Goal: Transaction & Acquisition: Purchase product/service

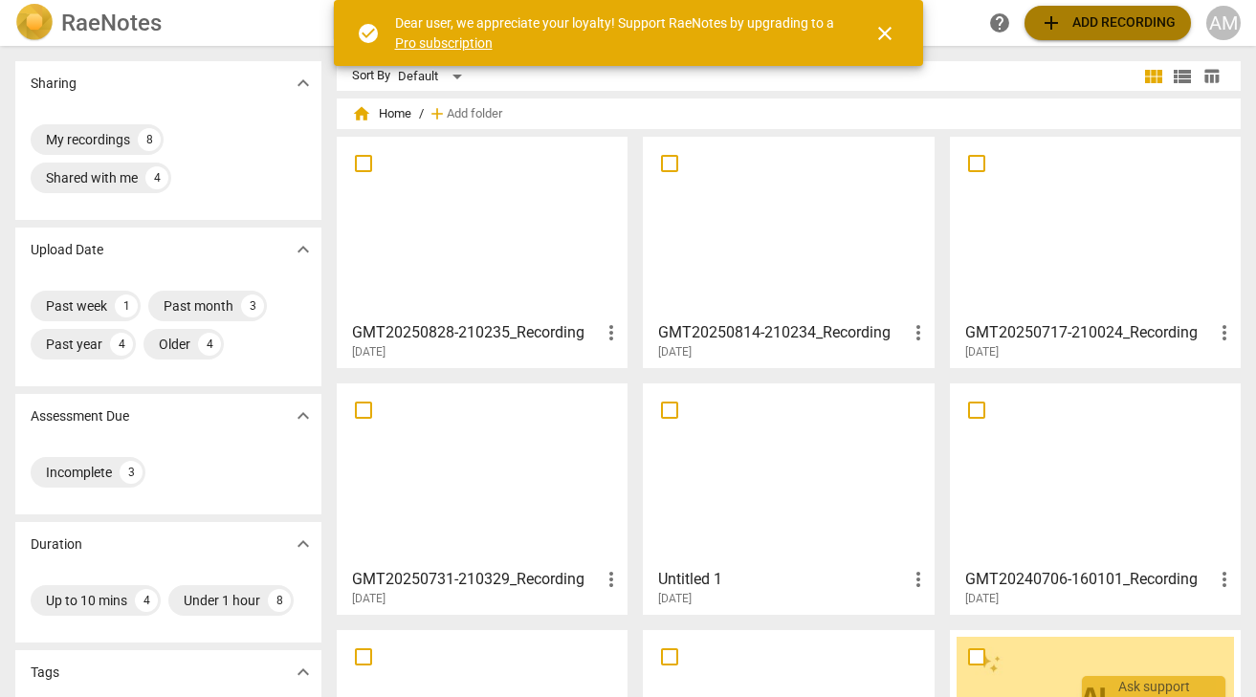
click at [1082, 27] on span "add Add recording" at bounding box center [1108, 22] width 136 height 23
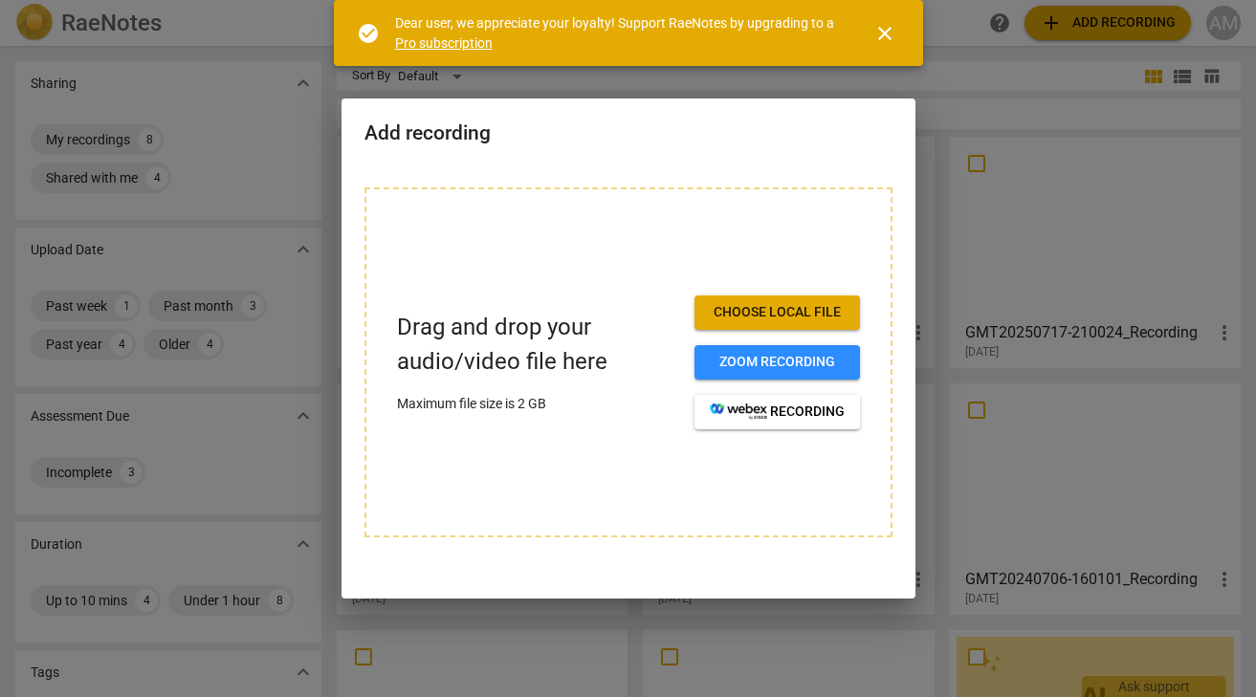
click at [769, 308] on span "Choose local file" at bounding box center [777, 312] width 135 height 19
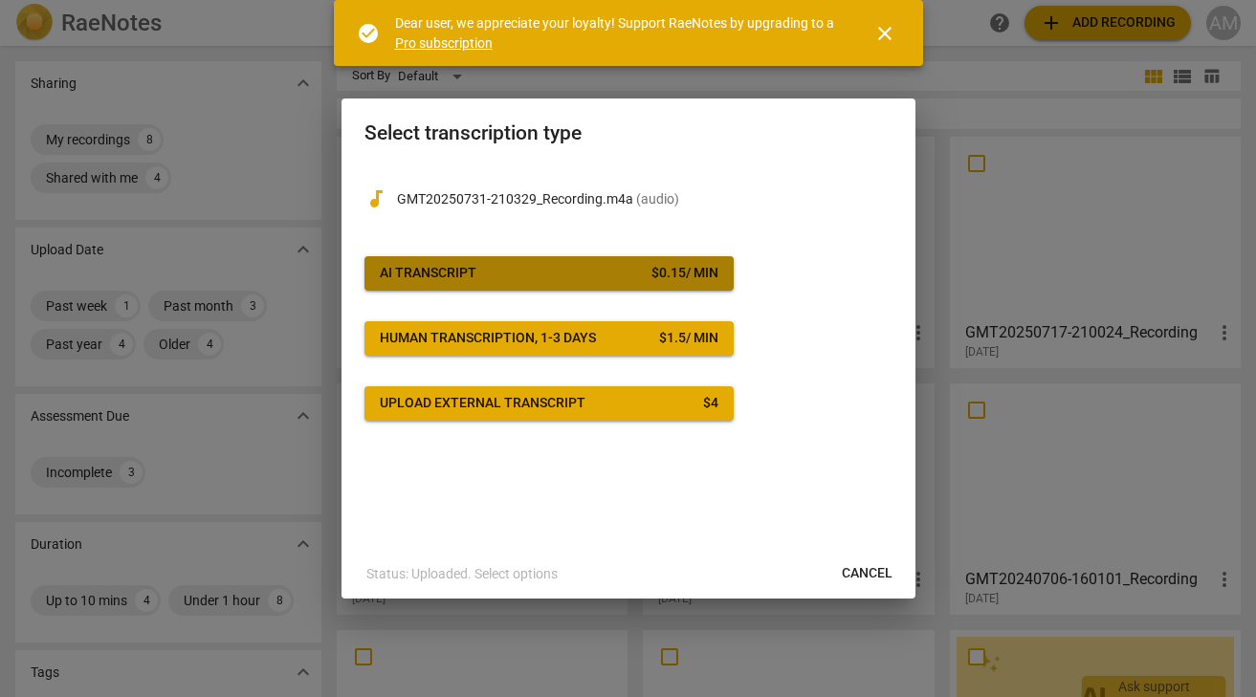
click at [527, 266] on span "AI Transcript $ 0.15 / min" at bounding box center [549, 273] width 339 height 19
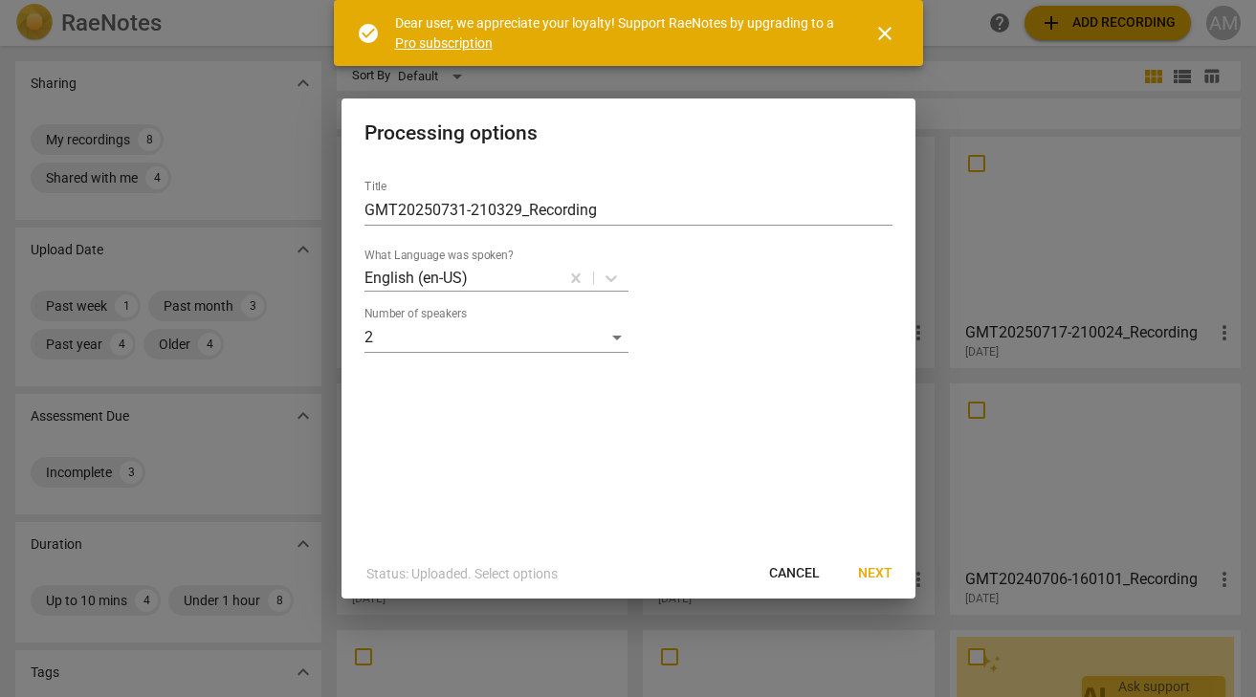
click at [877, 574] on span "Next" at bounding box center [875, 573] width 34 height 19
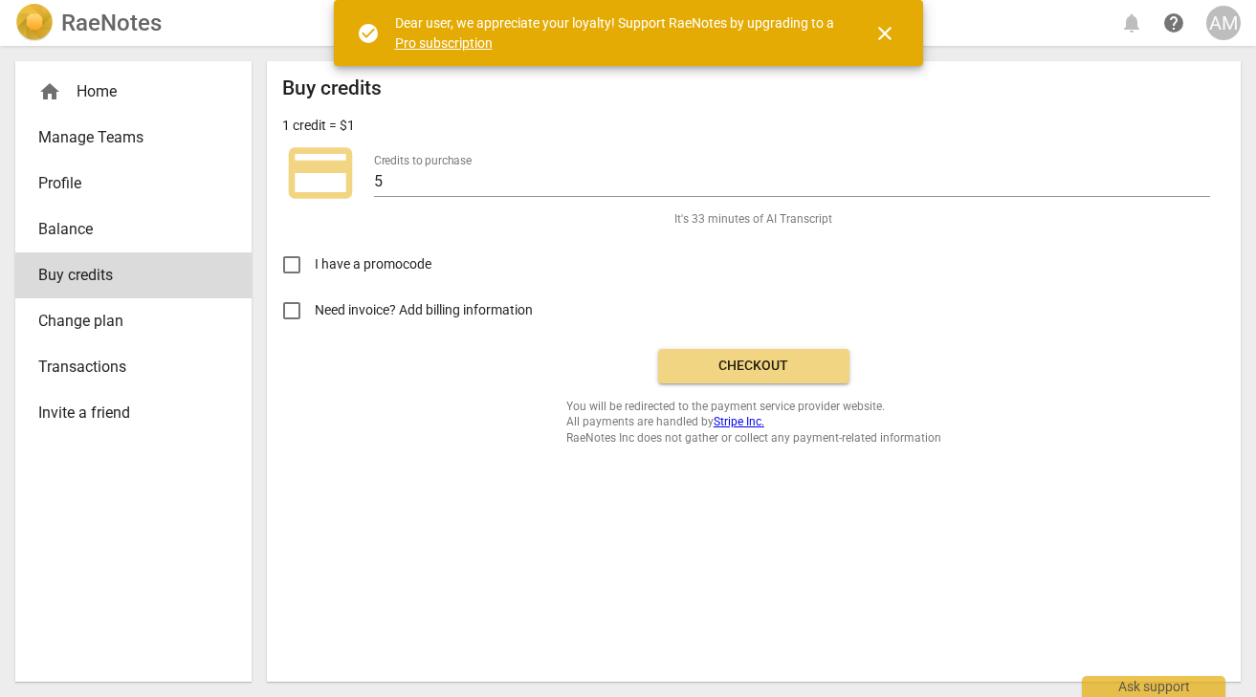
click at [751, 359] on span "Checkout" at bounding box center [753, 366] width 161 height 19
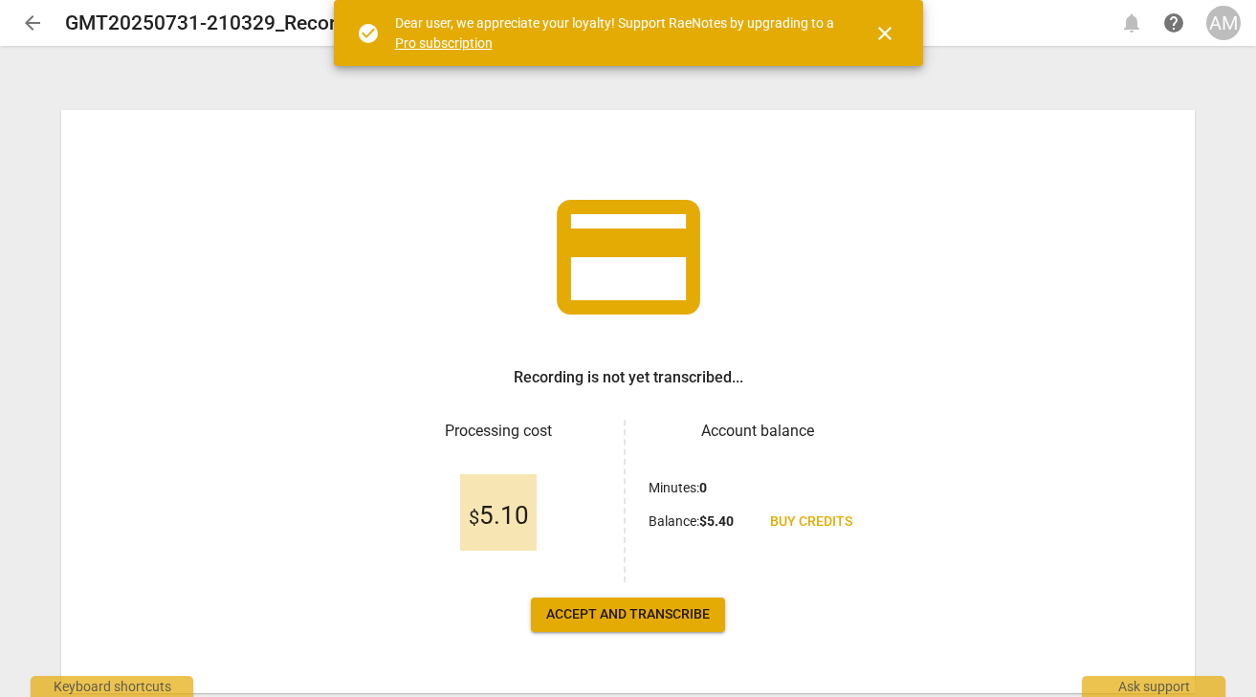
click at [662, 602] on button "Accept and transcribe" at bounding box center [628, 615] width 194 height 34
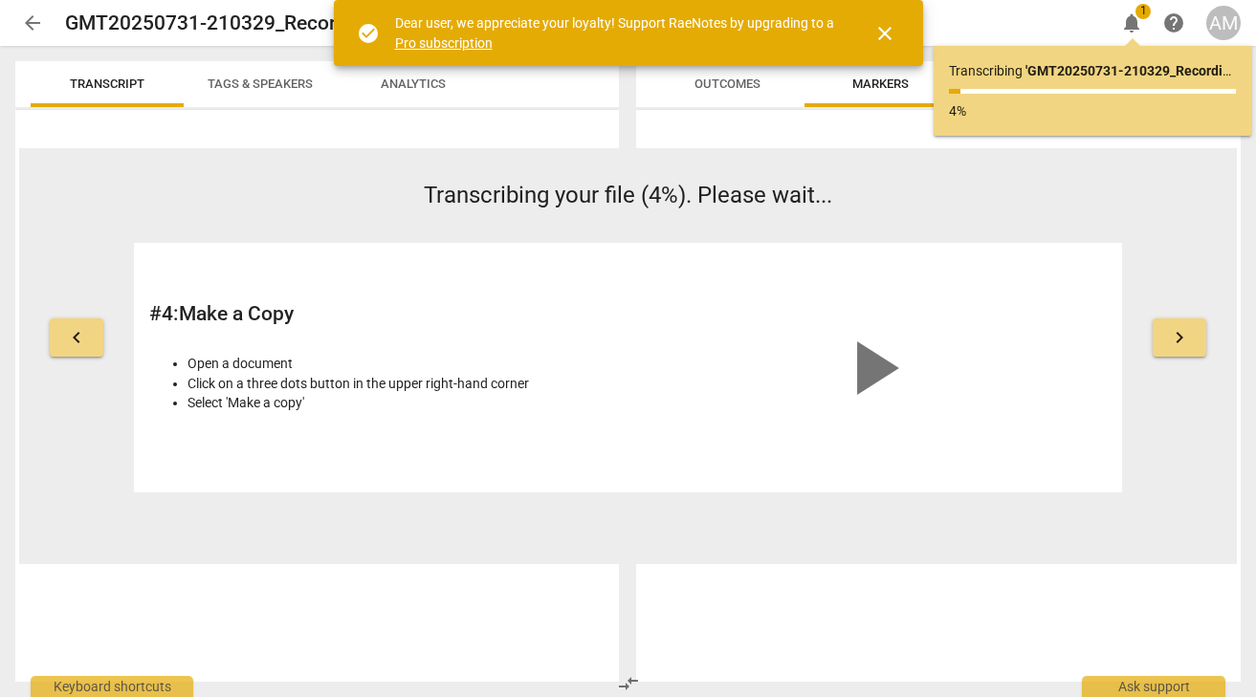
click at [23, 24] on span "arrow_back" at bounding box center [32, 22] width 23 height 23
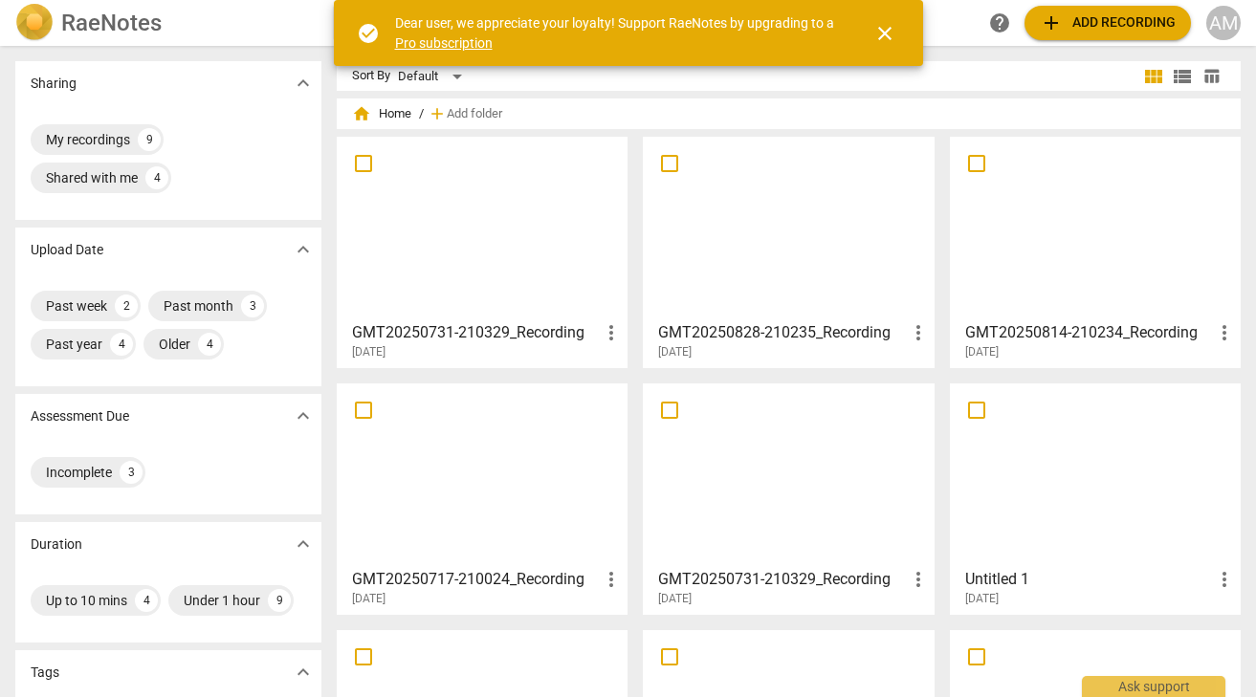
click at [497, 493] on div at bounding box center [481, 474] width 277 height 169
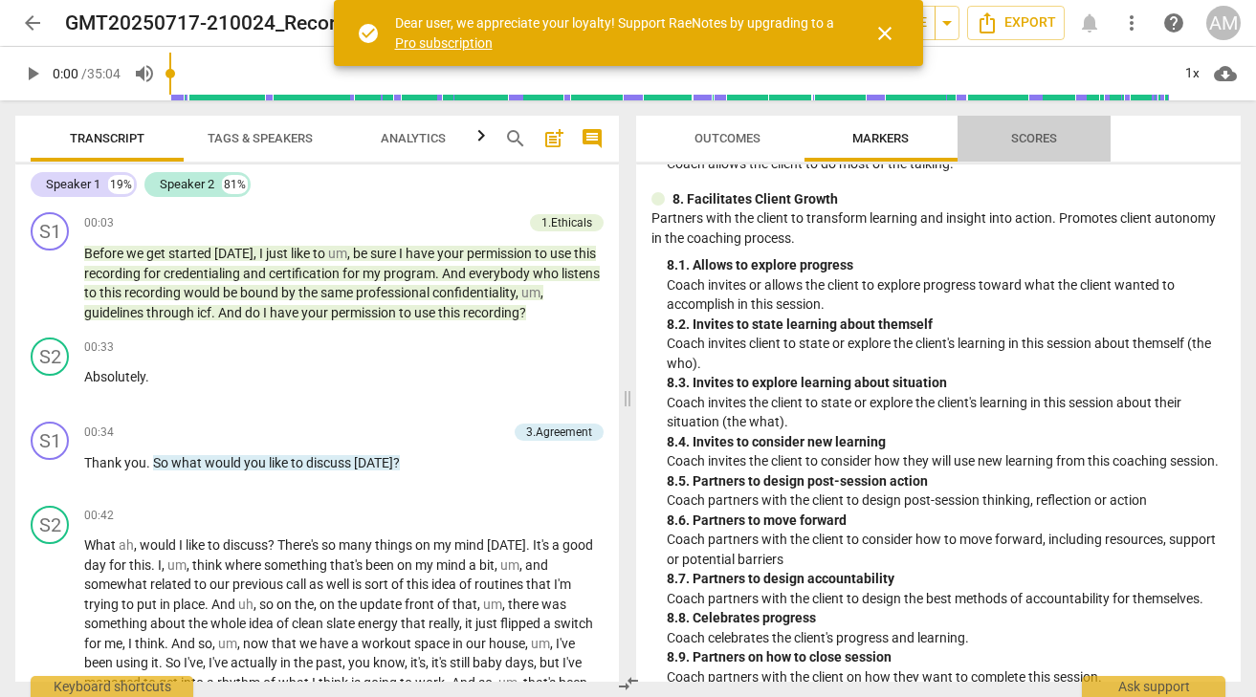
click at [1019, 141] on span "Scores" at bounding box center [1034, 138] width 46 height 14
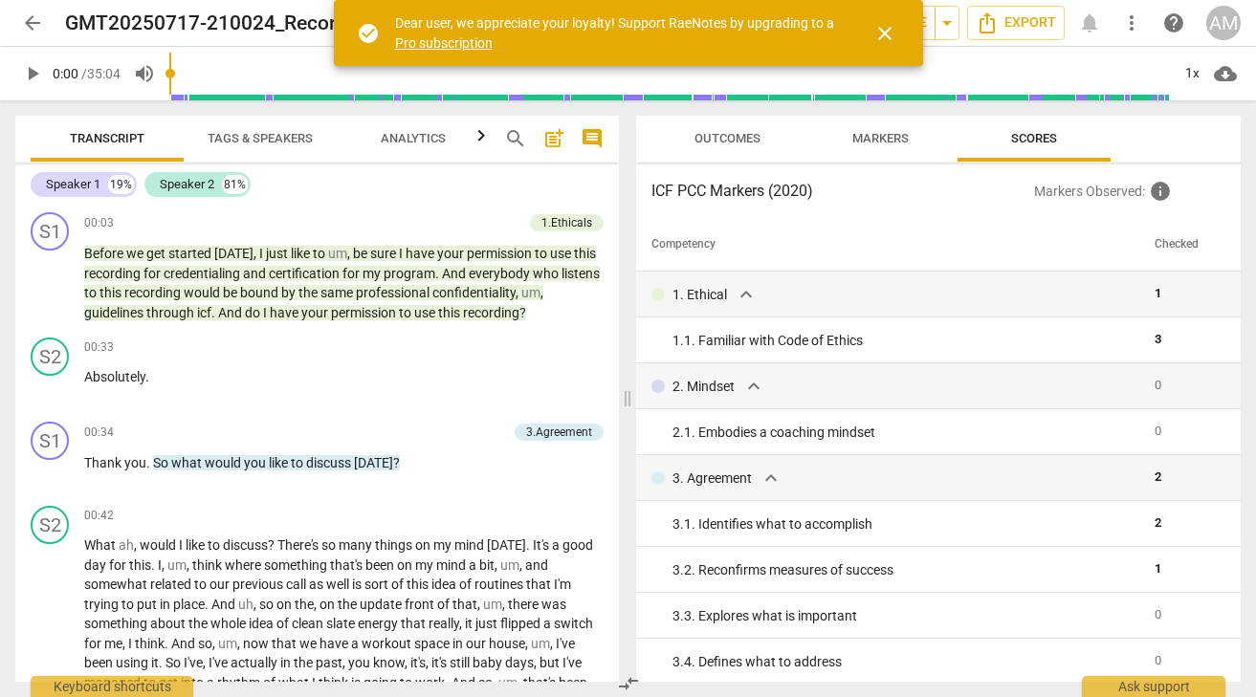
click at [706, 138] on span "Outcomes" at bounding box center [727, 138] width 66 height 14
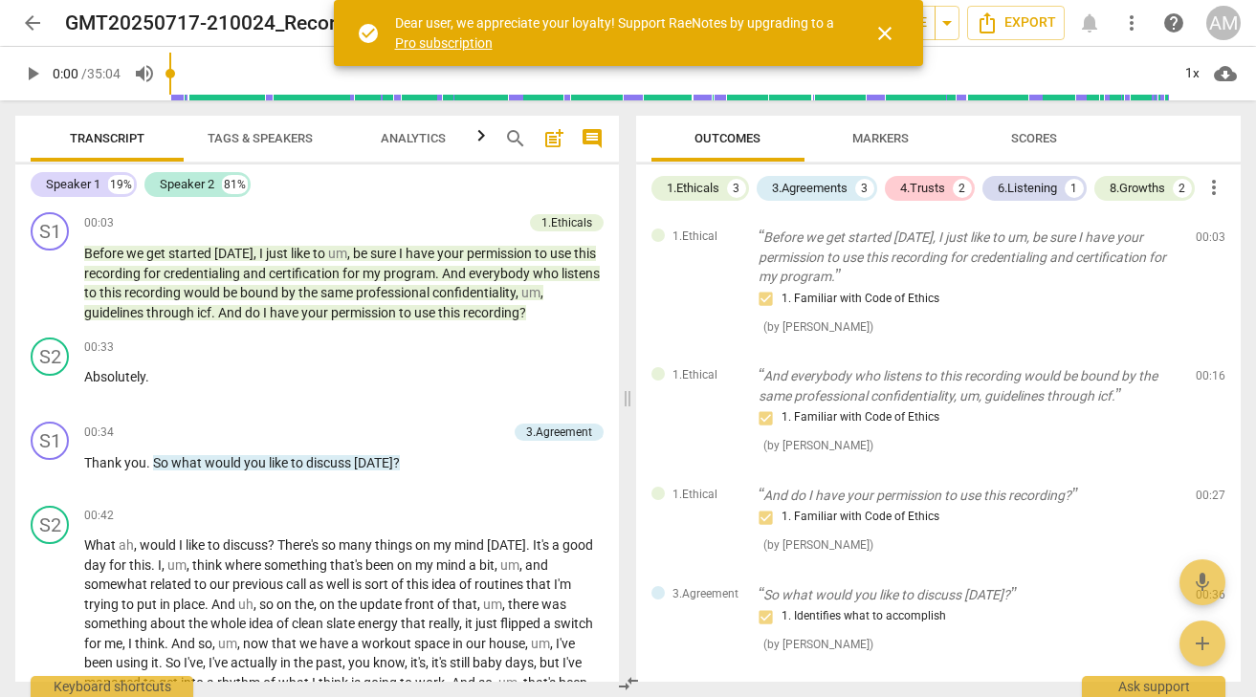
click at [877, 35] on span "close" at bounding box center [884, 33] width 23 height 23
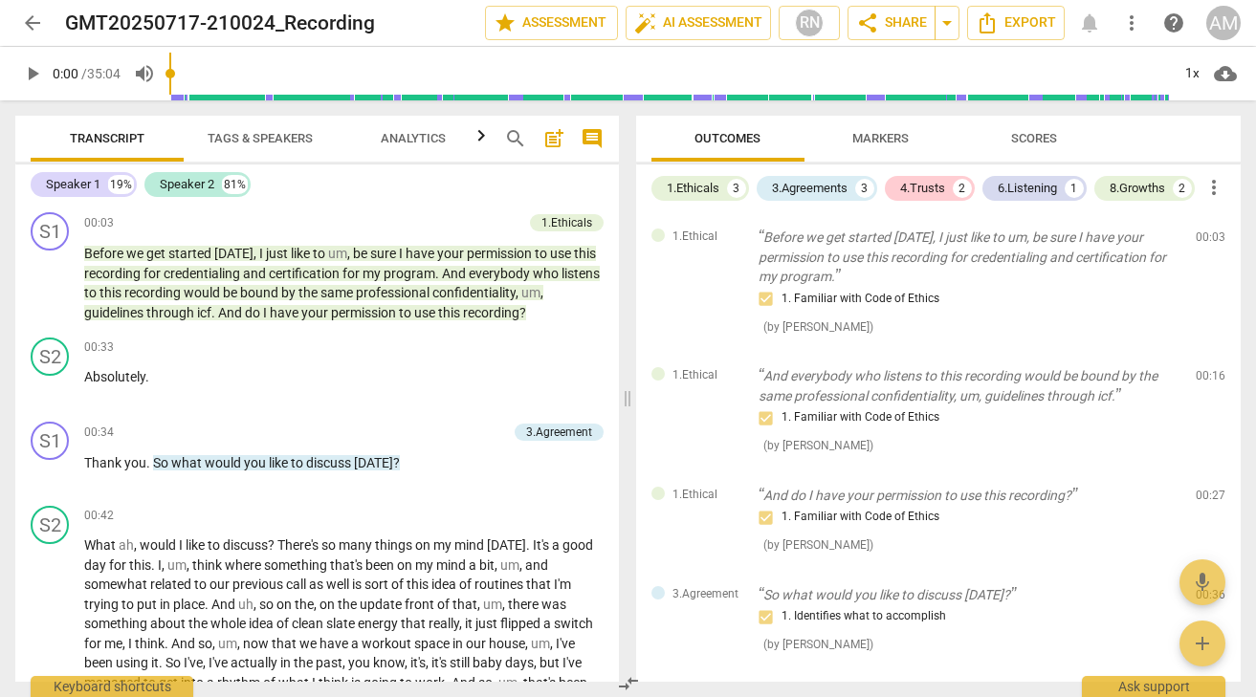
click at [916, 124] on button "Markers" at bounding box center [880, 139] width 153 height 46
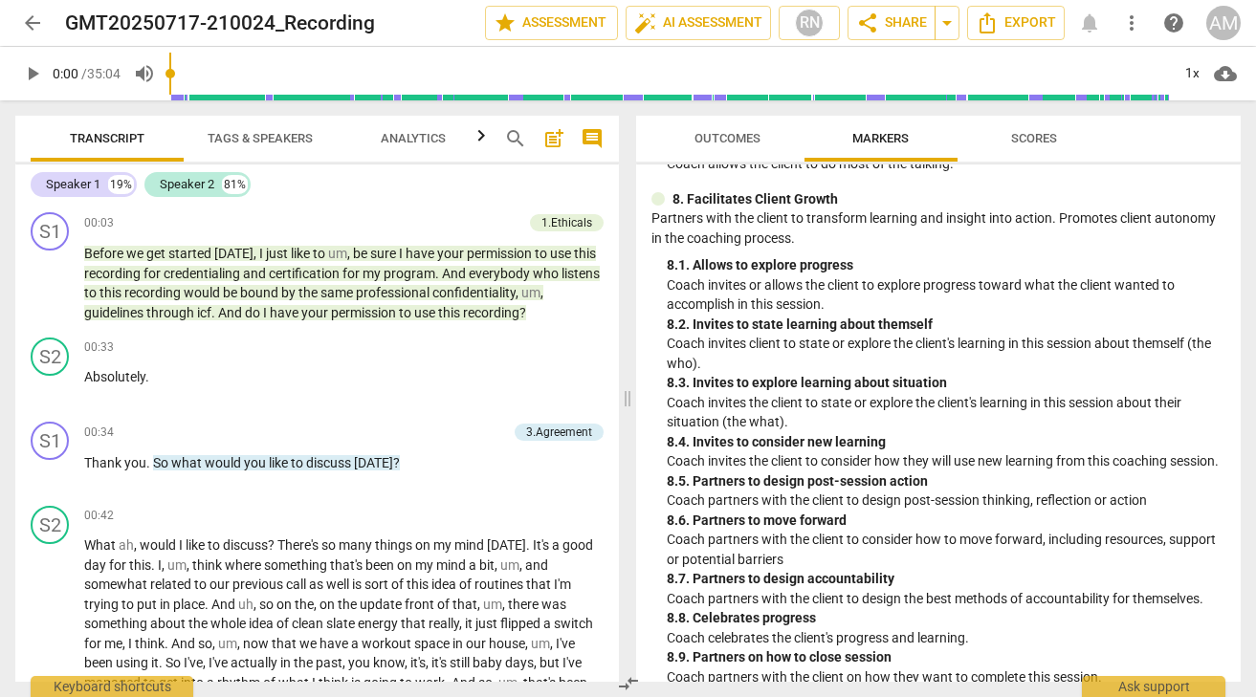
click at [37, 27] on span "arrow_back" at bounding box center [32, 22] width 23 height 23
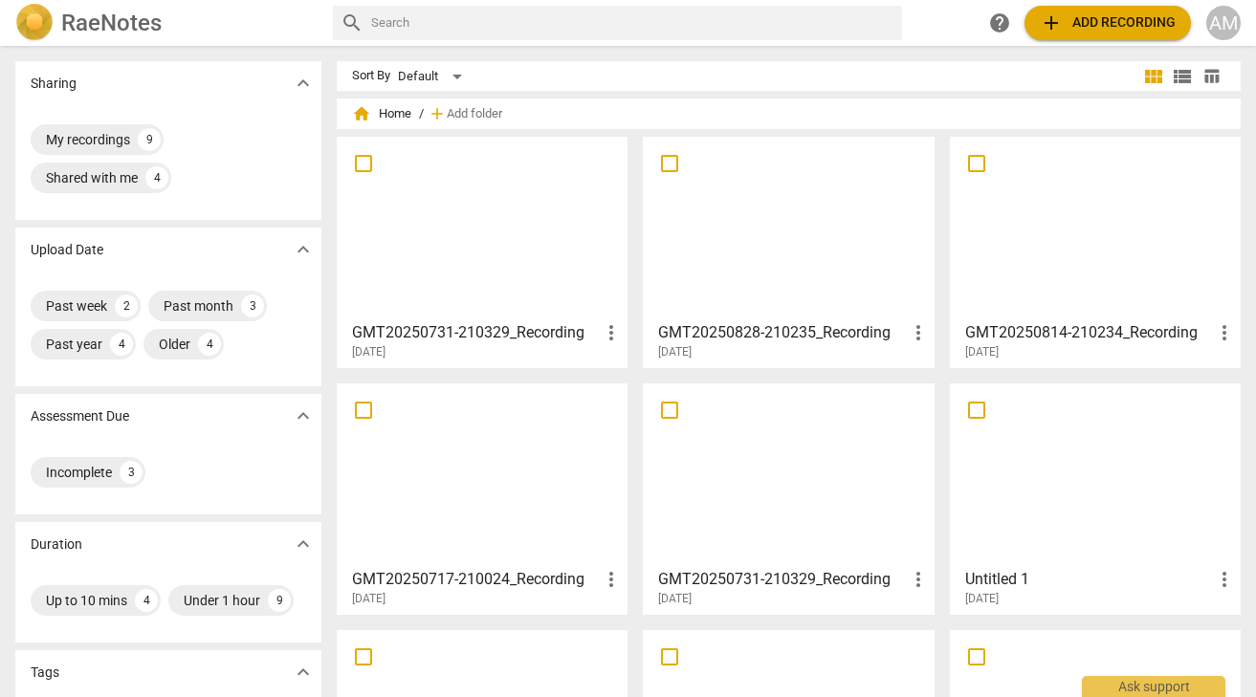
click at [773, 540] on div at bounding box center [787, 474] width 277 height 169
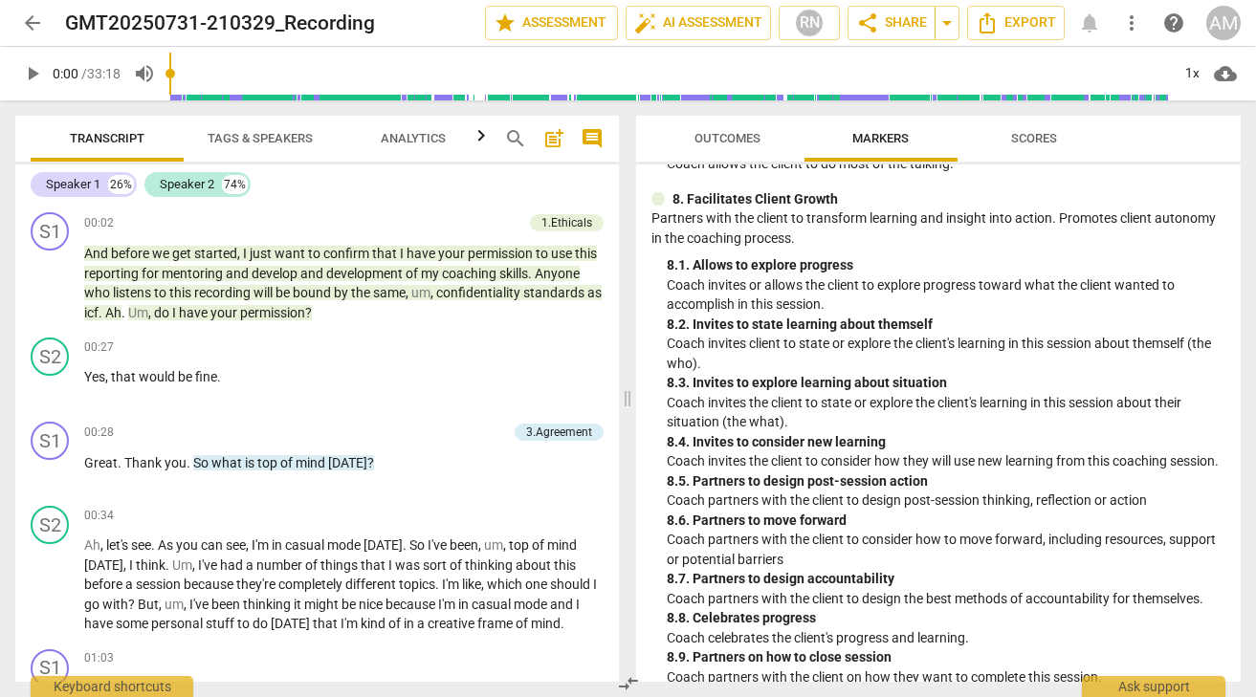
click at [17, 23] on span "arrow_back" at bounding box center [32, 22] width 34 height 23
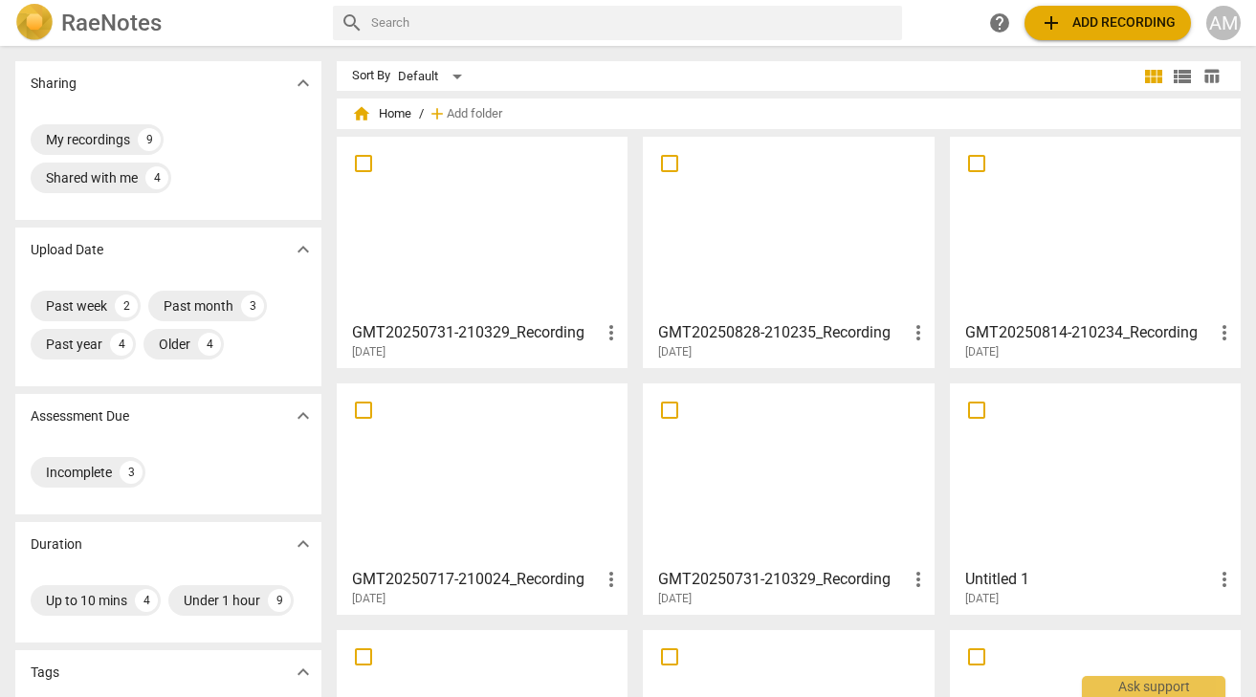
click at [454, 333] on h3 "GMT20250731-210329_Recording" at bounding box center [476, 332] width 248 height 23
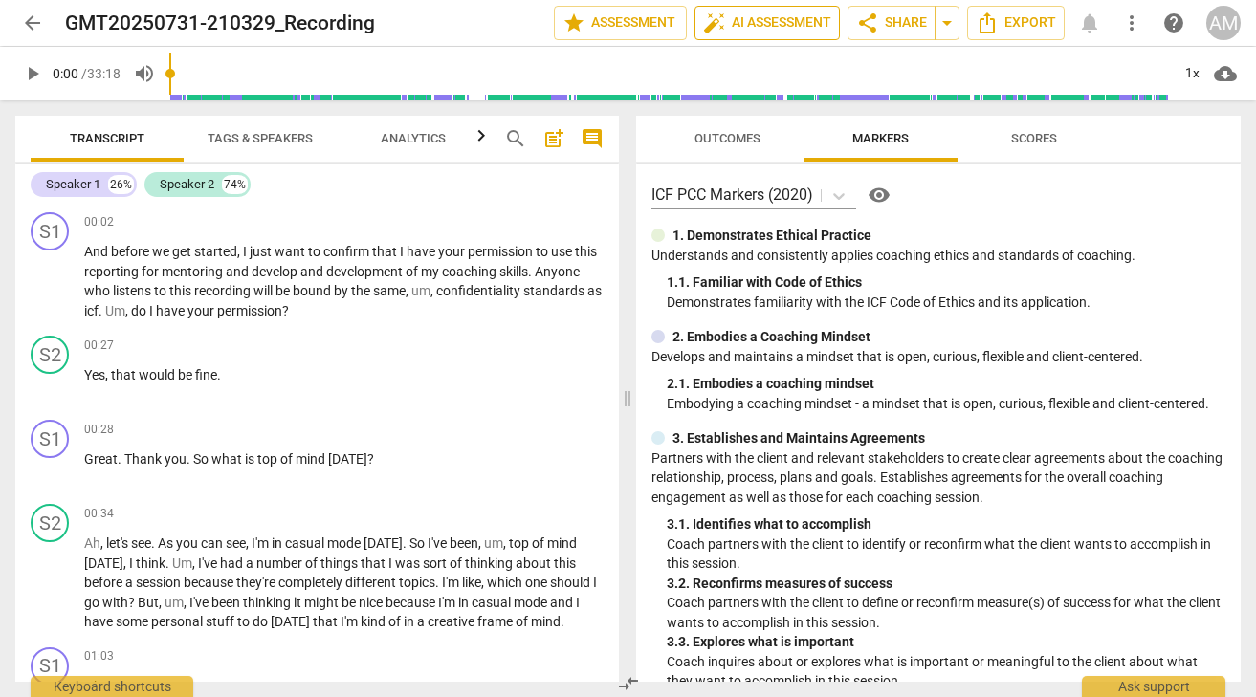
click at [760, 22] on span "auto_fix_high AI Assessment" at bounding box center [767, 22] width 128 height 23
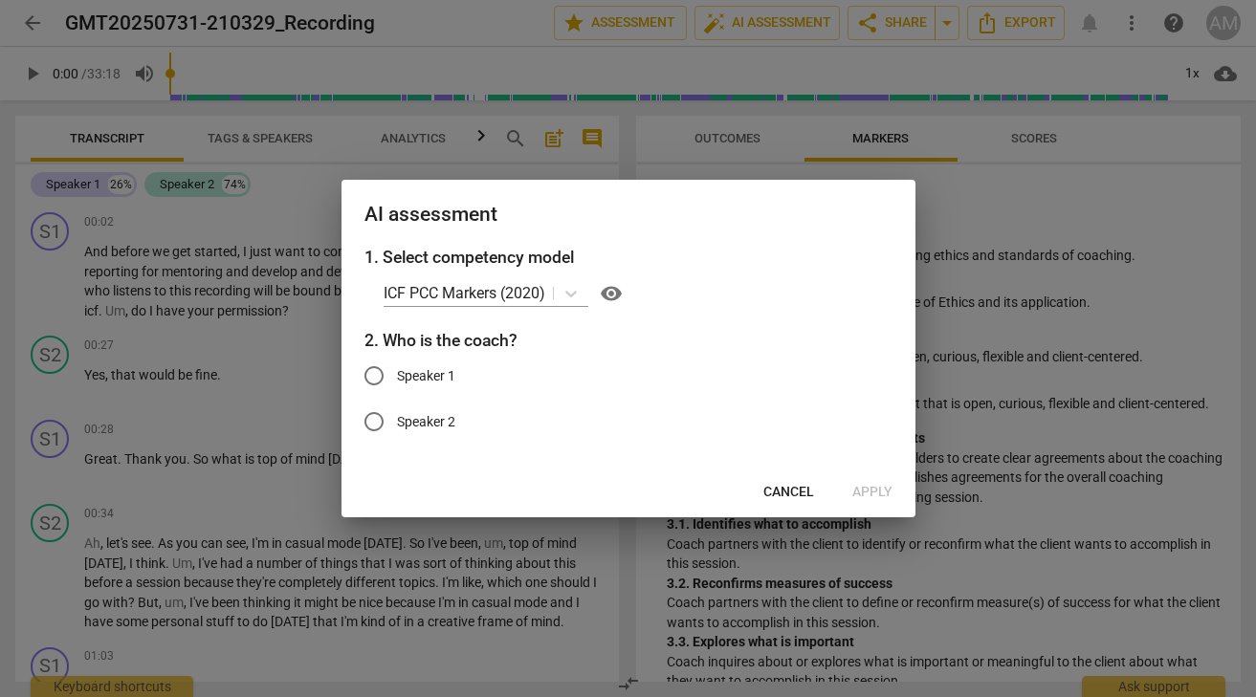
click at [362, 374] on input "Speaker 1" at bounding box center [374, 376] width 46 height 46
radio input "true"
click at [855, 491] on span "Apply" at bounding box center [872, 492] width 40 height 19
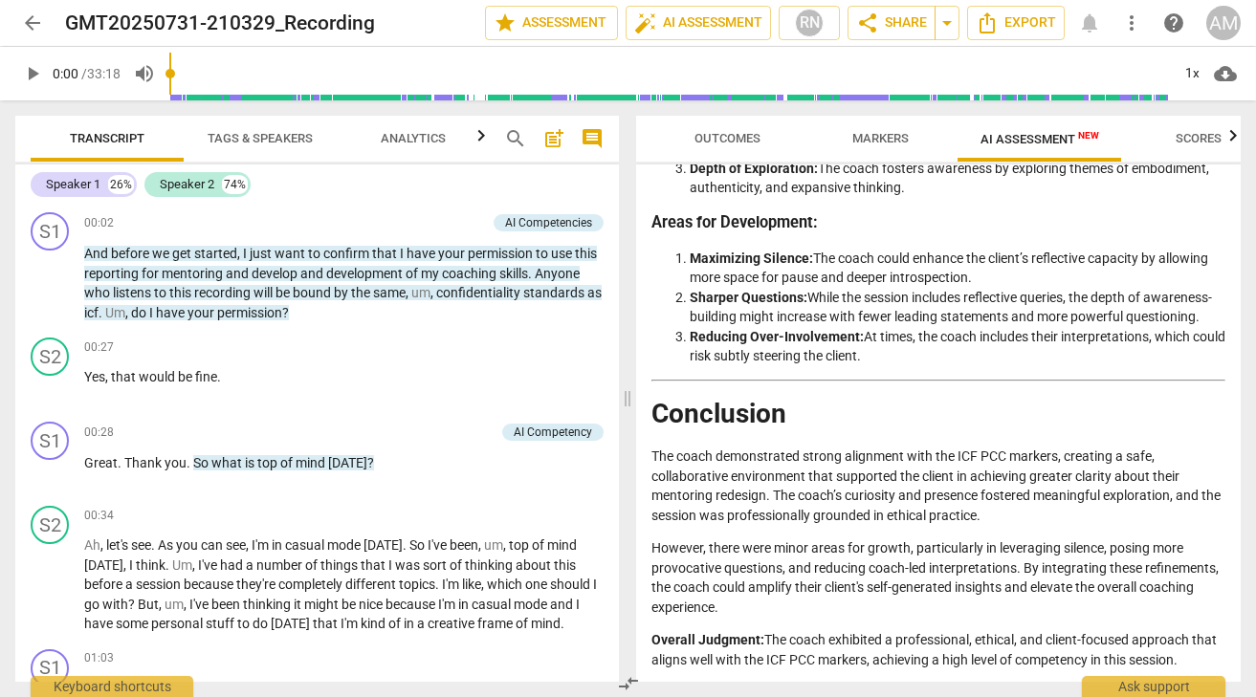
click at [23, 17] on span "arrow_back" at bounding box center [32, 22] width 23 height 23
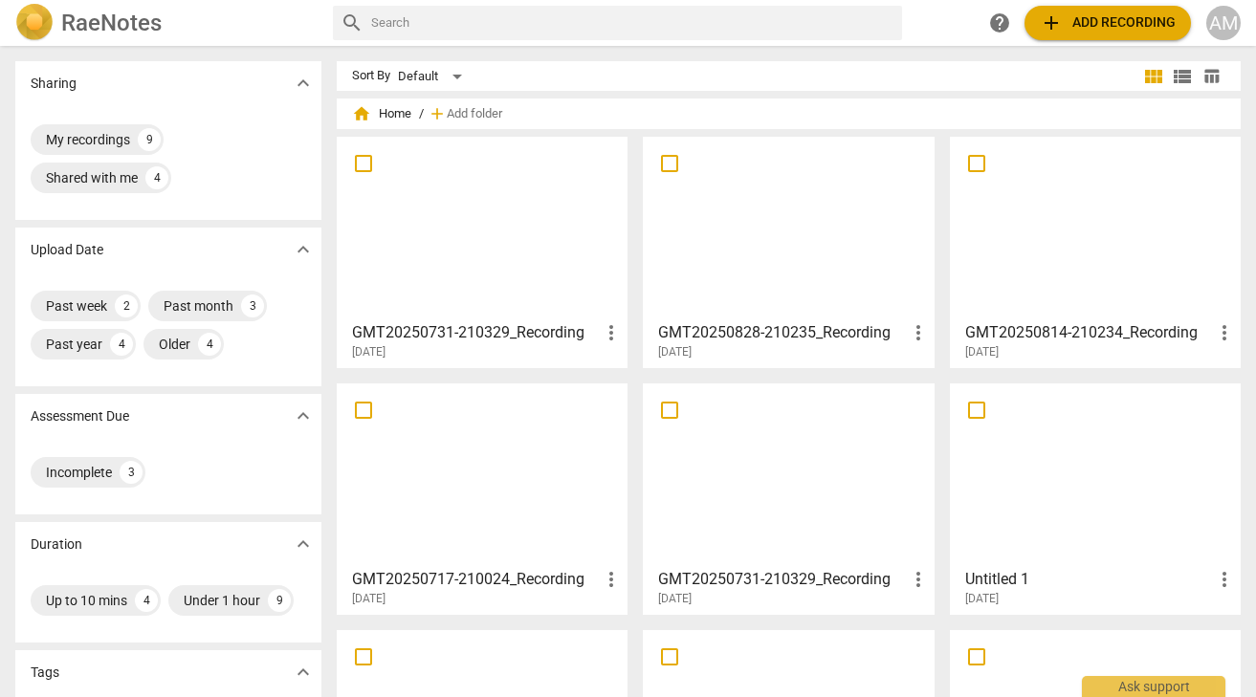
click at [510, 528] on div at bounding box center [481, 474] width 277 height 169
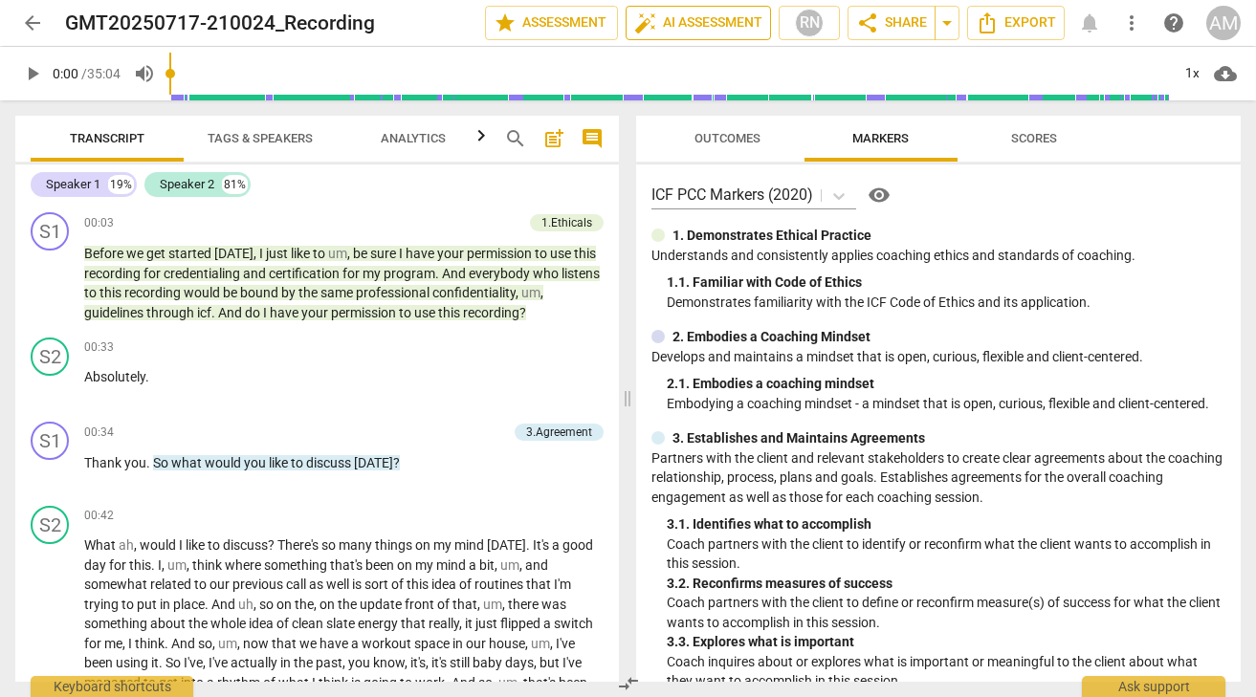
click at [674, 25] on span "auto_fix_high AI Assessment" at bounding box center [698, 22] width 128 height 23
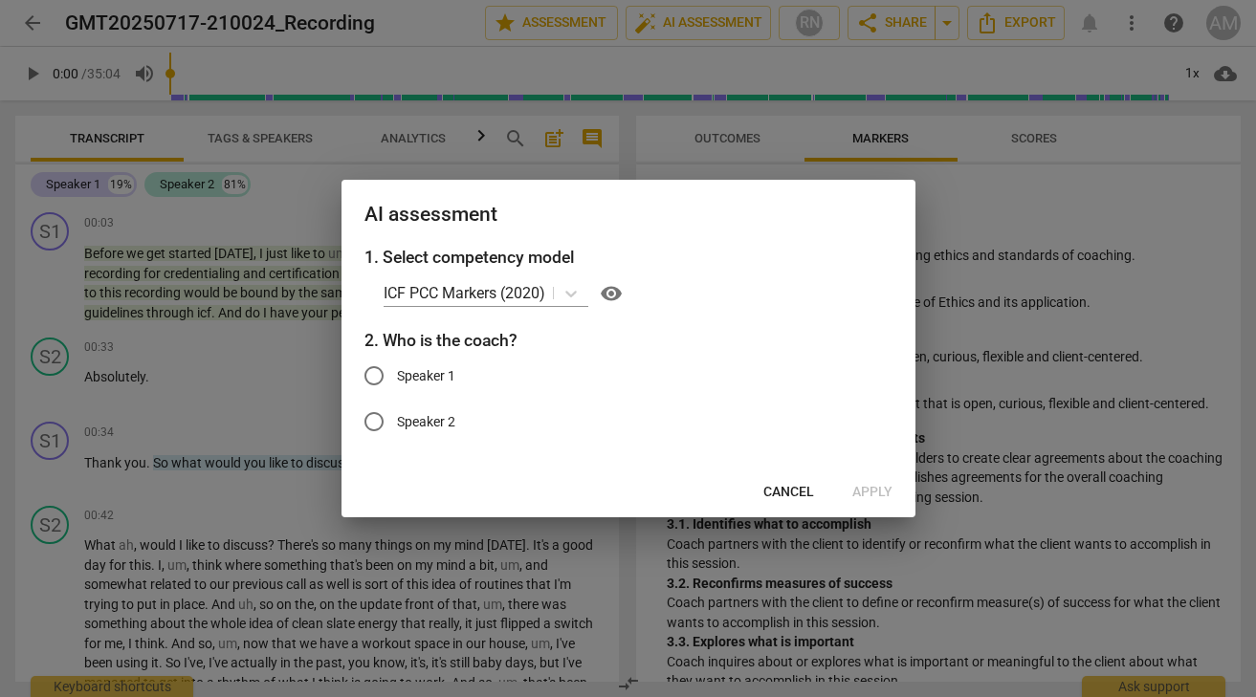
click at [377, 378] on input "Speaker 1" at bounding box center [374, 376] width 46 height 46
radio input "true"
click at [857, 484] on span "Apply" at bounding box center [872, 492] width 40 height 19
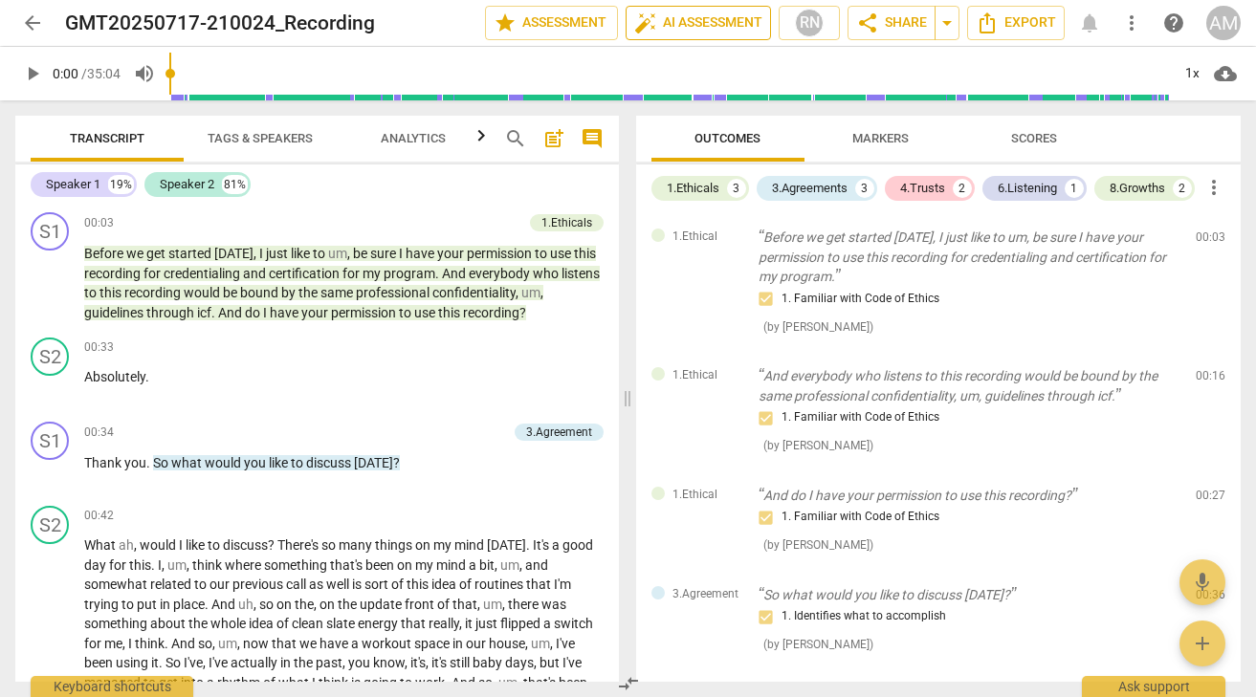
click at [695, 33] on span "auto_fix_high AI Assessment" at bounding box center [698, 22] width 128 height 23
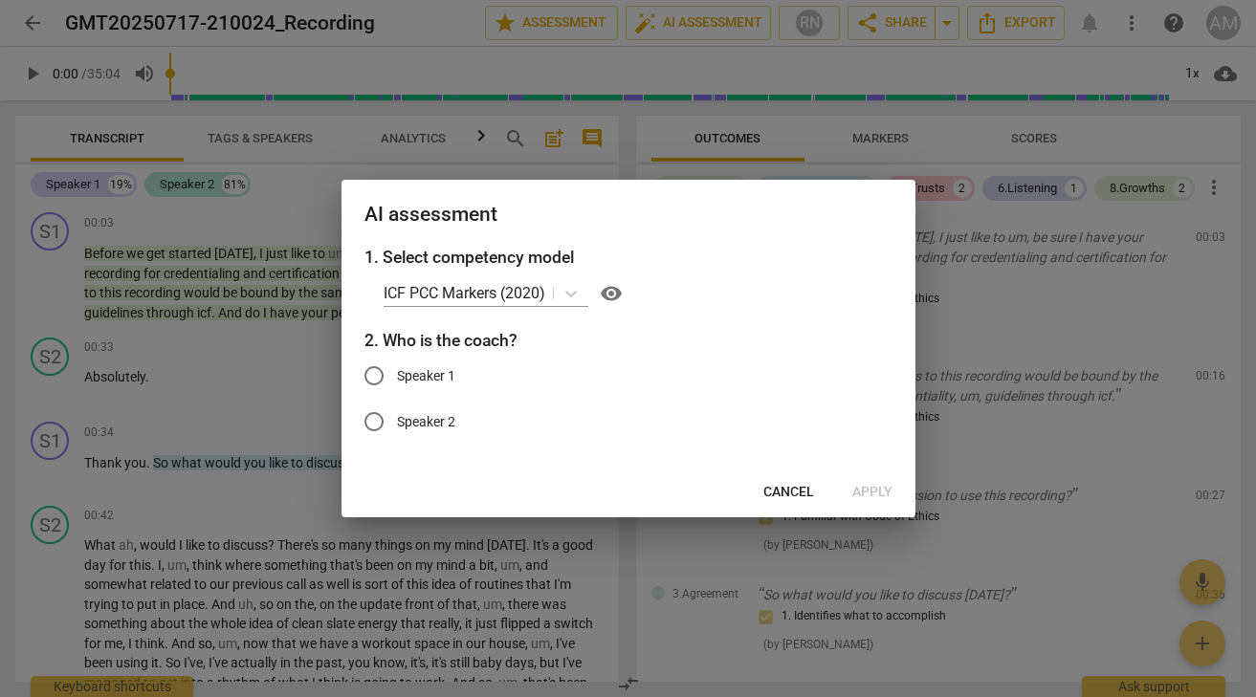
click at [376, 372] on input "Speaker 1" at bounding box center [374, 376] width 46 height 46
radio input "true"
click at [868, 490] on span "Apply" at bounding box center [872, 492] width 40 height 19
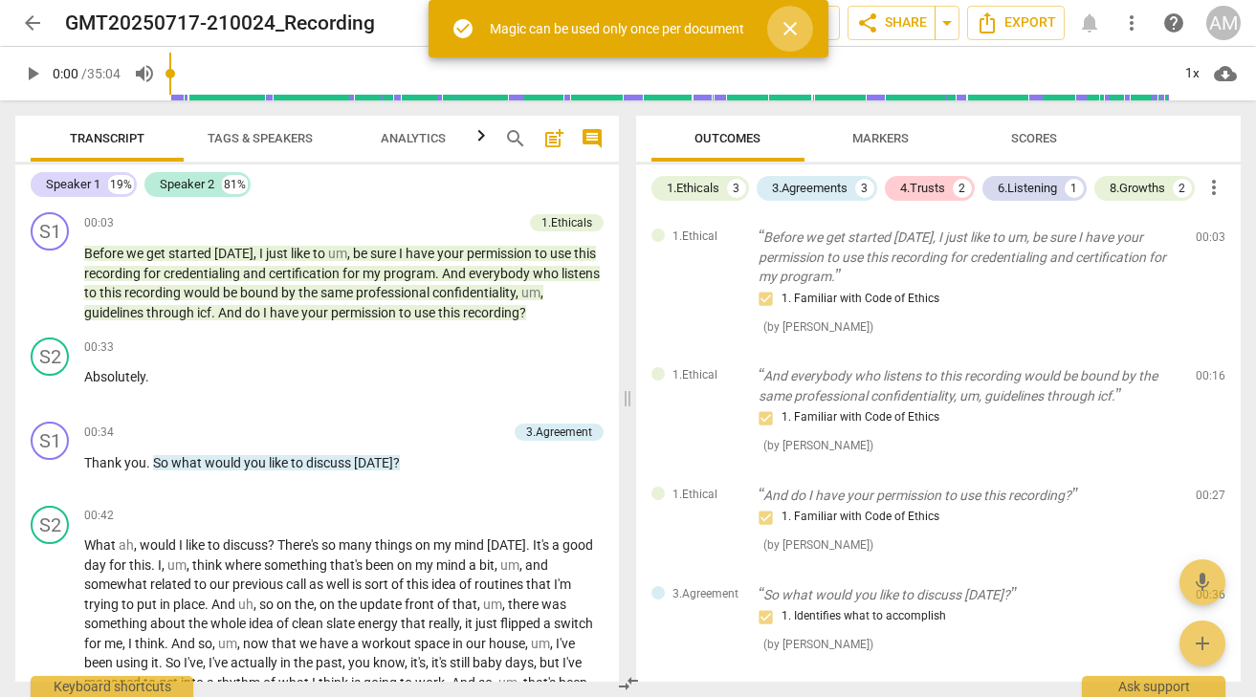
click at [797, 36] on span "close" at bounding box center [790, 28] width 23 height 23
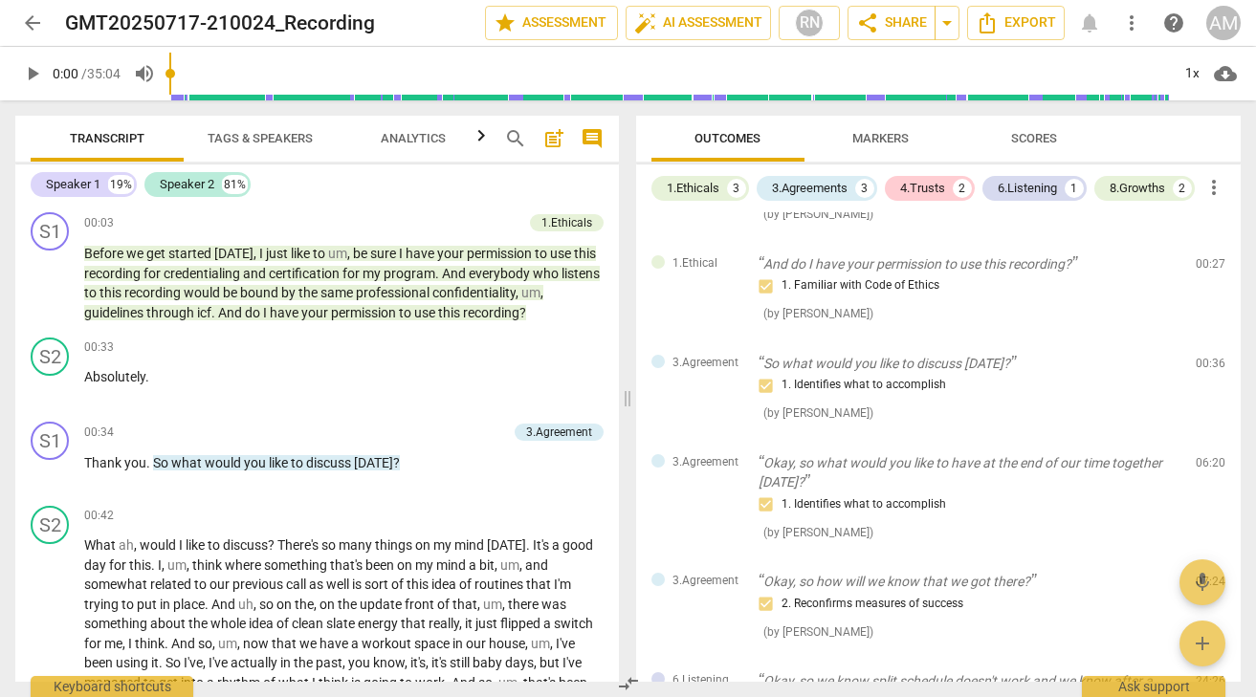
scroll to position [402, 0]
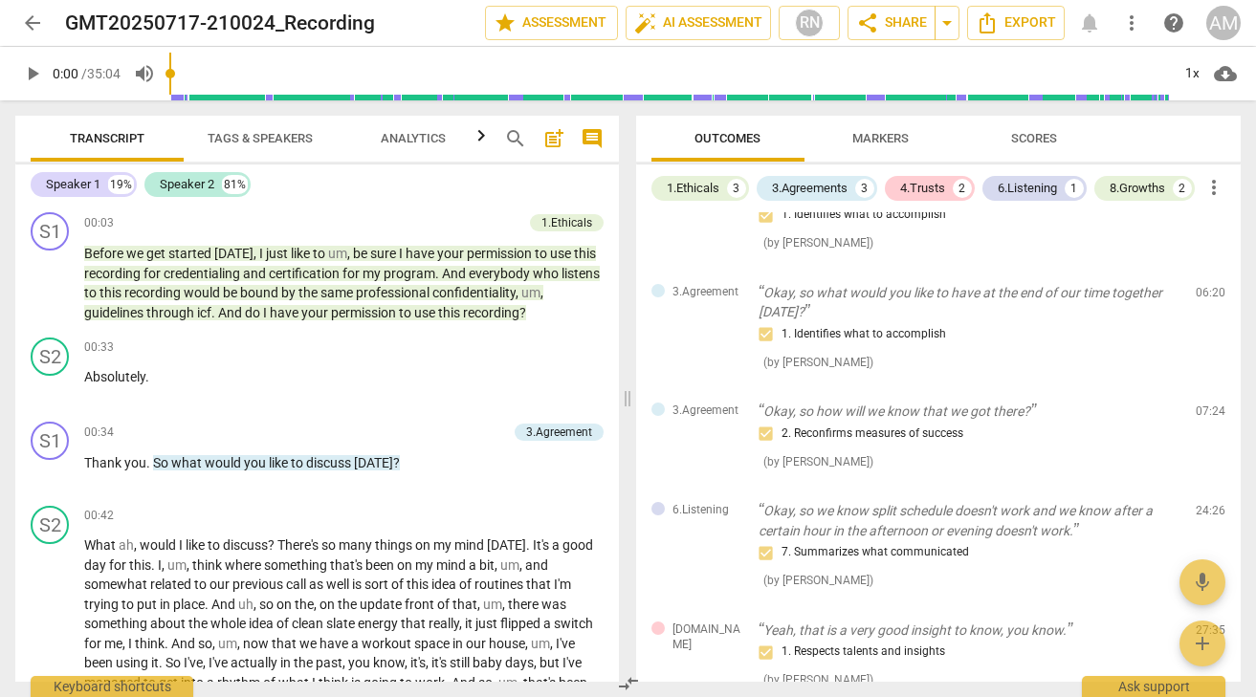
click at [1029, 134] on span "Scores" at bounding box center [1034, 138] width 46 height 14
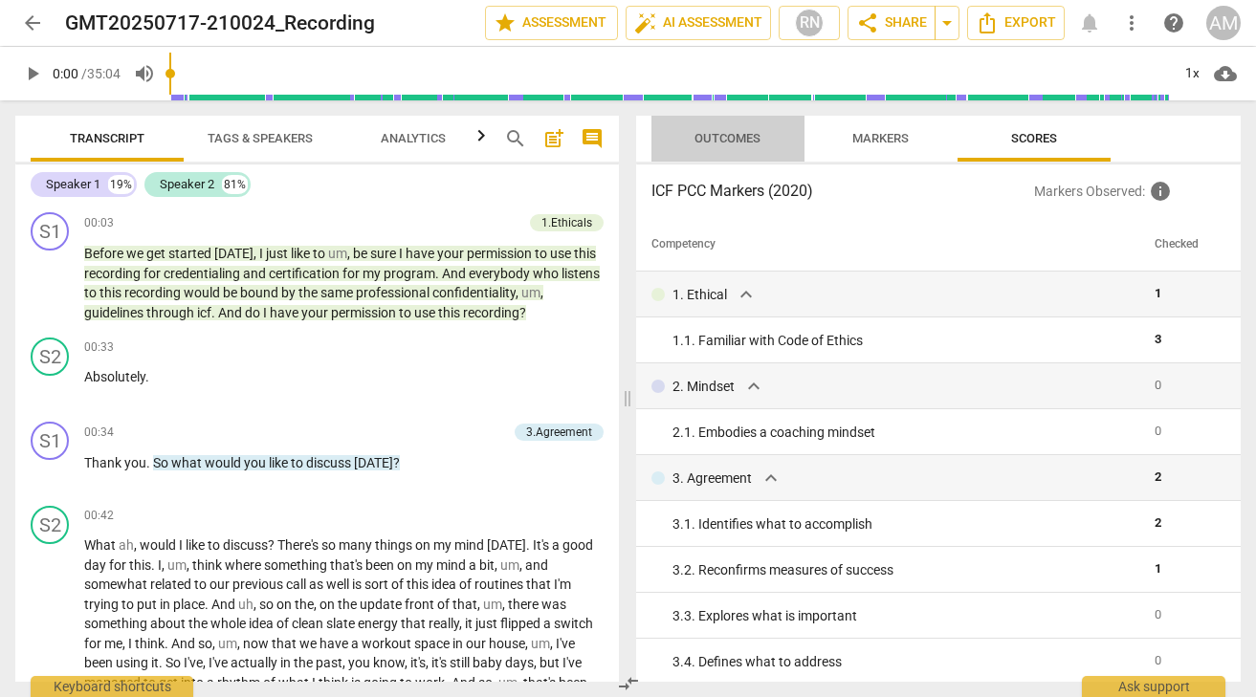
click at [728, 142] on span "Outcomes" at bounding box center [727, 138] width 66 height 14
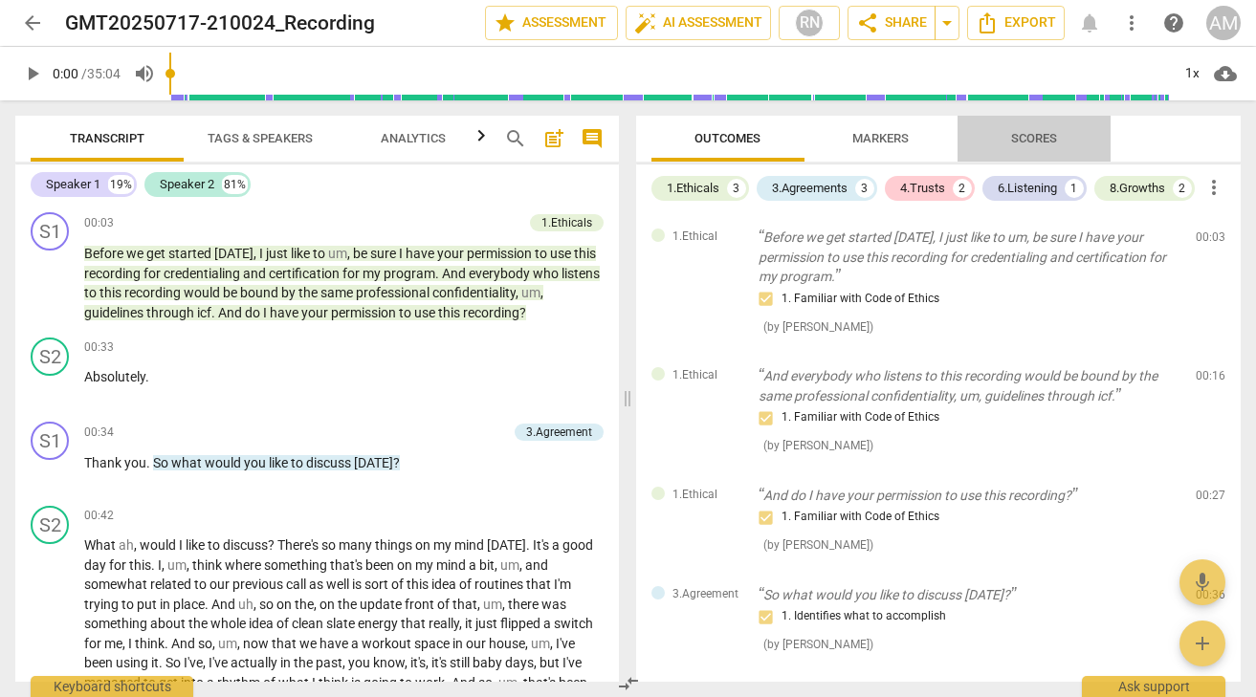
click at [1019, 144] on span "Scores" at bounding box center [1034, 138] width 46 height 14
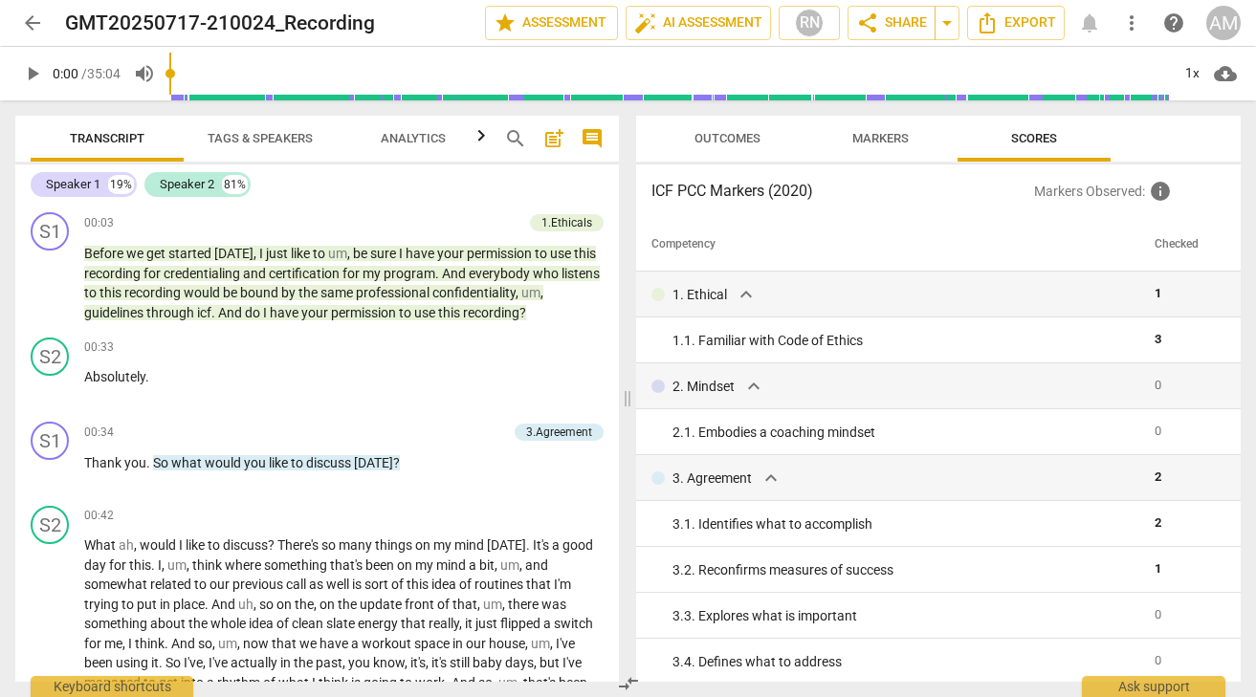
click at [244, 146] on span "Tags & Speakers" at bounding box center [260, 139] width 151 height 26
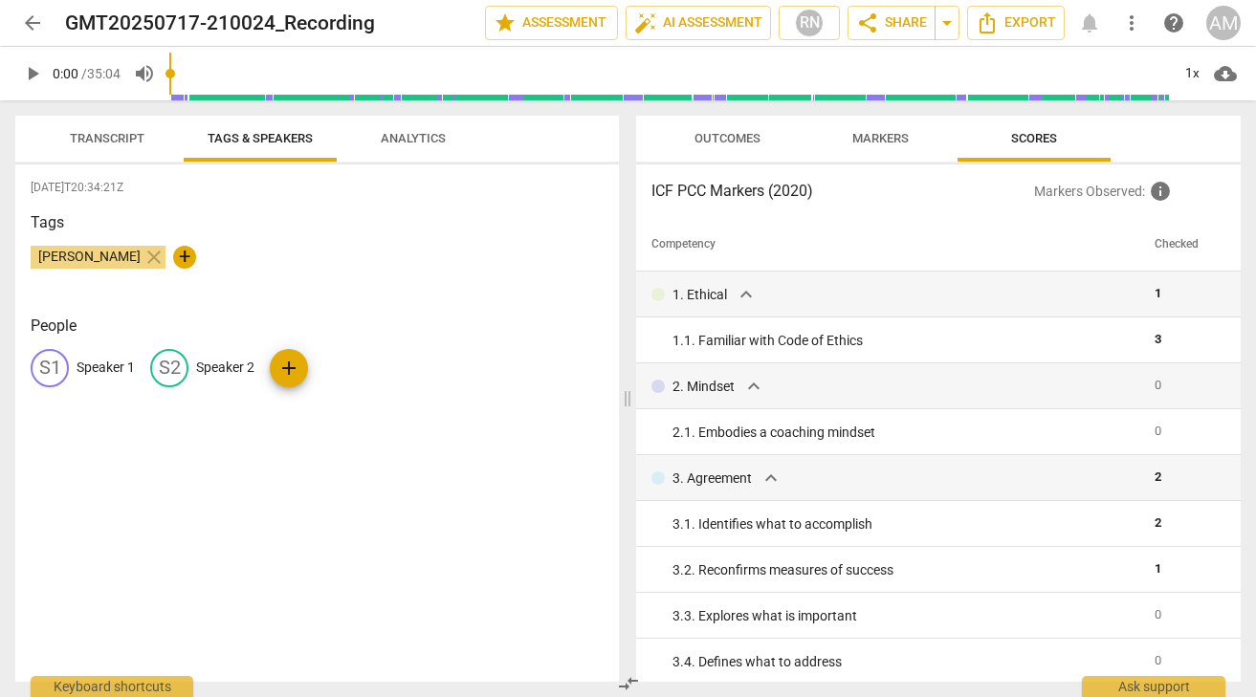
click at [409, 144] on span "Analytics" at bounding box center [413, 138] width 65 height 14
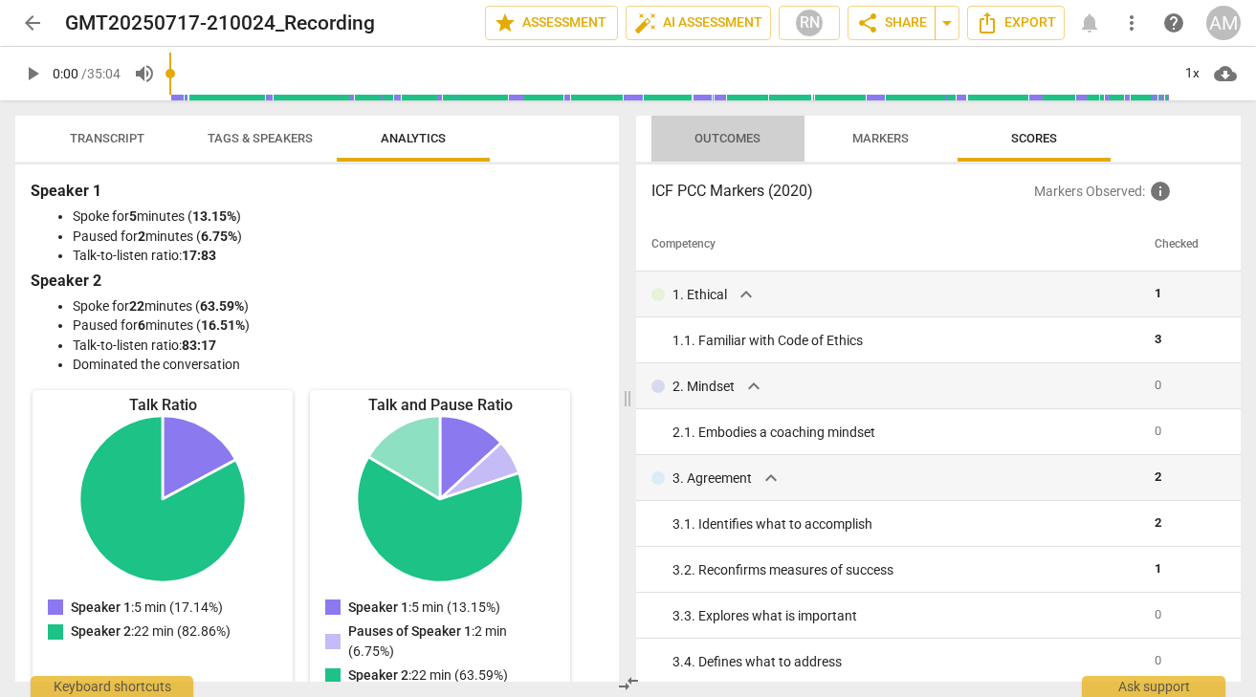
click at [744, 143] on span "Outcomes" at bounding box center [727, 138] width 66 height 14
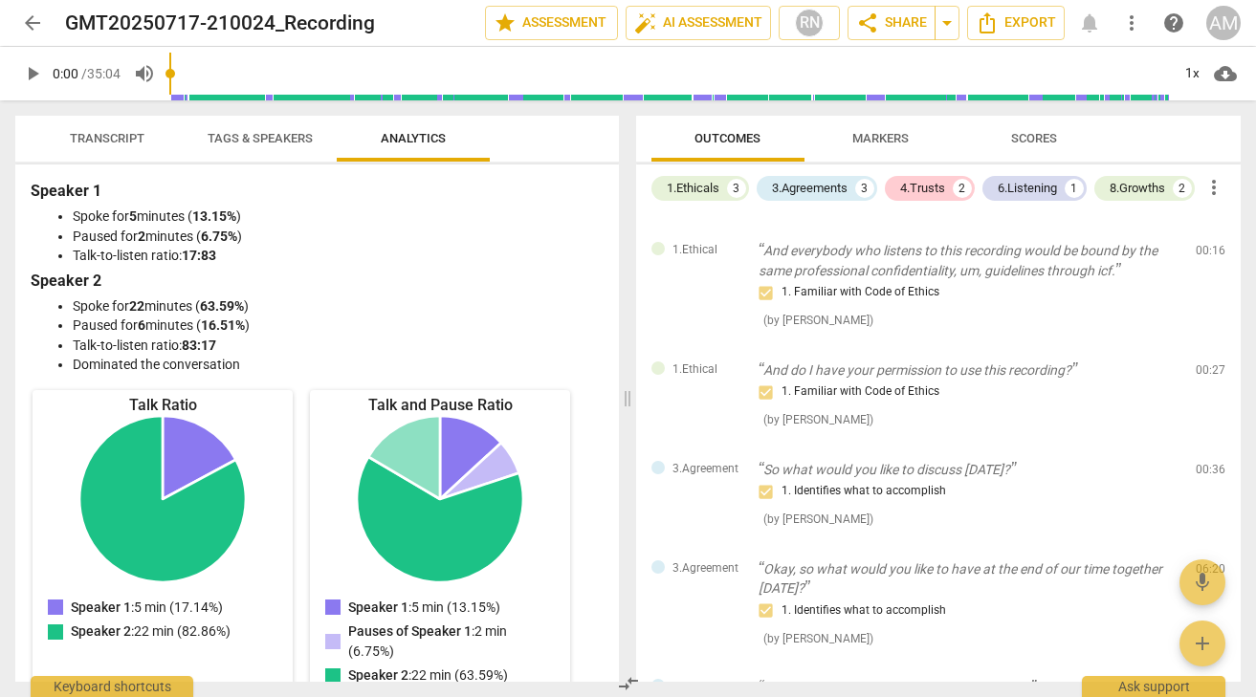
scroll to position [140, 0]
